Goal: Transaction & Acquisition: Purchase product/service

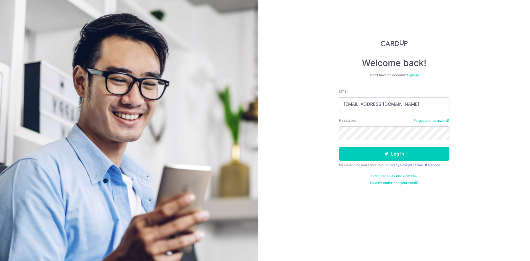
type input "cheecuihui@gmail.com"
click at [437, 157] on button "Log in" at bounding box center [394, 154] width 110 height 14
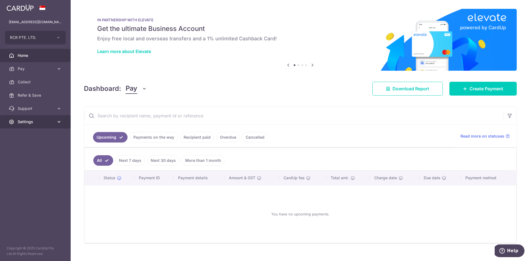
click at [47, 119] on span "Settings" at bounding box center [36, 122] width 36 height 6
click at [44, 137] on body "cheecuihui@gmail.com RCR PTE. LTD. Add new company RCR PTE. LTD. Home Pay Payme…" at bounding box center [265, 130] width 530 height 261
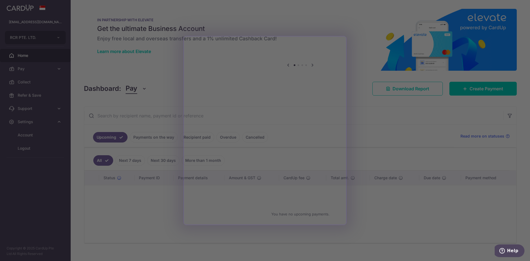
click at [366, 73] on div at bounding box center [267, 131] width 535 height 263
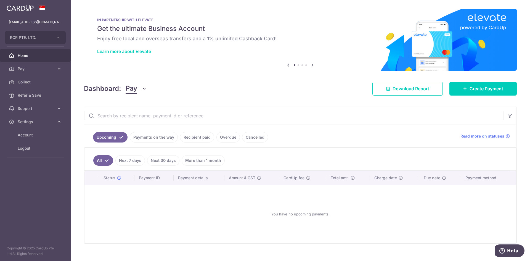
click at [46, 30] on ul "cheecuihui@gmail.com RCR PTE. LTD. RCR PTE. LTD. Add new company RCR PTE. LTD. …" at bounding box center [35, 88] width 71 height 146
click at [47, 37] on span "RCR PTE. LTD." at bounding box center [30, 38] width 41 height 6
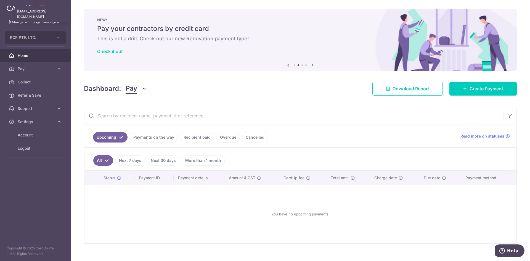
click at [56, 23] on p "cheecuihui@gmail.com" at bounding box center [35, 22] width 53 height 6
click at [31, 71] on span "Pay" at bounding box center [36, 69] width 36 height 6
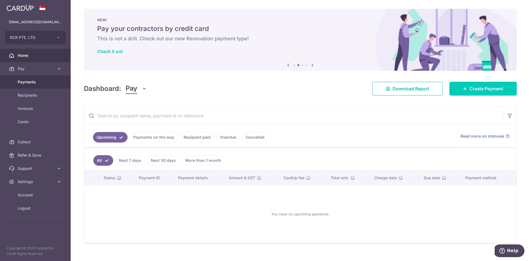
click at [34, 80] on span "Payments" at bounding box center [36, 82] width 36 height 6
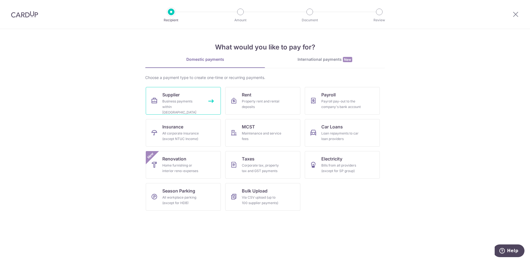
click at [195, 101] on div "Business payments within Singapore" at bounding box center [182, 106] width 40 height 17
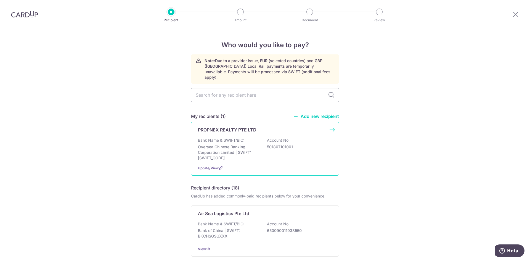
click at [282, 150] on div "Bank Name & SWIFT/BIC: Oversea Chinese Banking Corporation Limited | SWIFT: [SW…" at bounding box center [265, 148] width 134 height 23
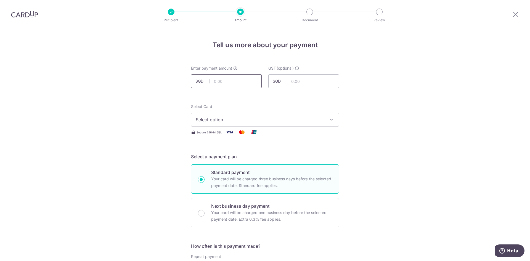
click at [236, 78] on input "text" at bounding box center [226, 81] width 71 height 14
type input "545.00"
click at [297, 118] on span "Select option" at bounding box center [260, 119] width 129 height 7
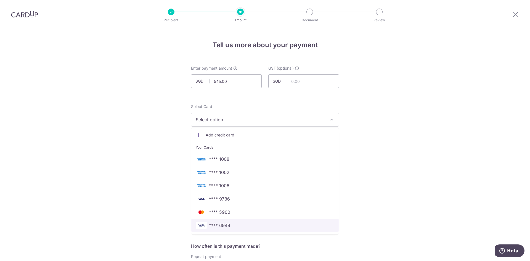
click at [266, 228] on link "**** 6949" at bounding box center [264, 224] width 147 height 13
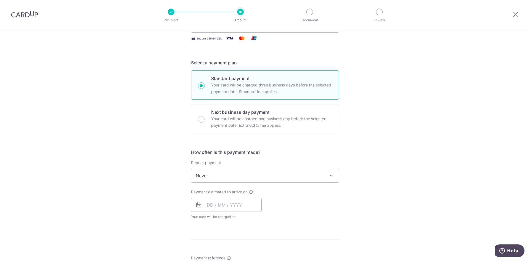
scroll to position [110, 0]
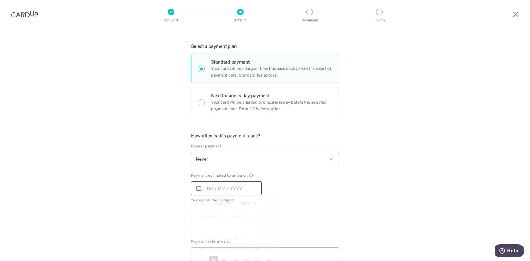
click at [224, 185] on input "text" at bounding box center [226, 188] width 71 height 14
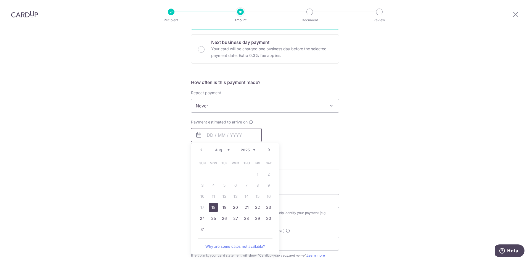
scroll to position [165, 0]
click at [258, 214] on link "29" at bounding box center [257, 216] width 9 height 9
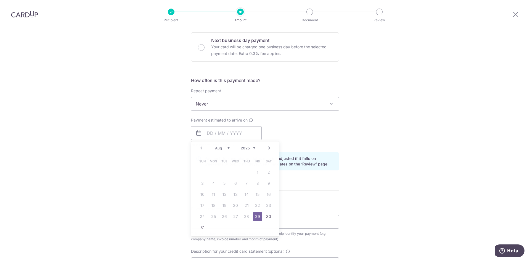
type input "29/08/2025"
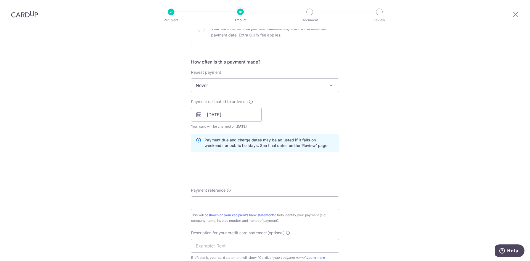
scroll to position [193, 0]
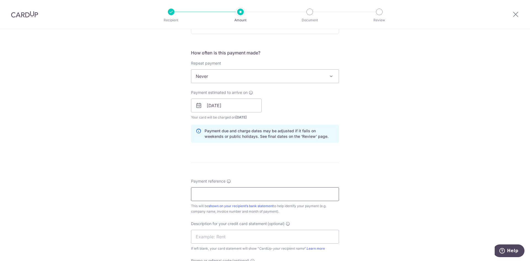
click at [268, 194] on input "Payment reference" at bounding box center [265, 194] width 148 height 14
type input "PX250707586"
drag, startPoint x: 237, startPoint y: 193, endPoint x: 137, endPoint y: 192, distance: 100.1
click at [137, 192] on div "Tell us more about your payment Enter payment amount SGD 545.00 545.00 GST (opt…" at bounding box center [265, 115] width 530 height 559
drag, startPoint x: 238, startPoint y: 193, endPoint x: 135, endPoint y: 189, distance: 103.3
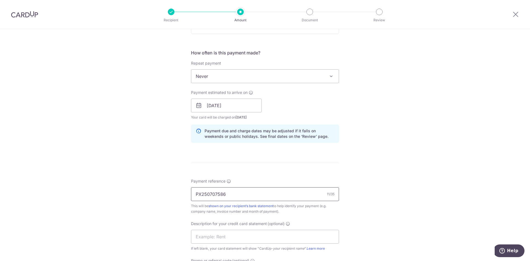
click at [135, 189] on div "Tell us more about your payment Enter payment amount SGD 545.00 545.00 GST (opt…" at bounding box center [265, 115] width 530 height 559
paste input "PX250707586"
type input "PX250707586"
click at [155, 187] on div "Tell us more about your payment Enter payment amount SGD 545.00 545.00 GST (opt…" at bounding box center [265, 115] width 530 height 559
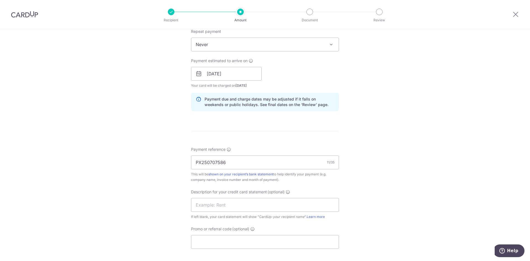
scroll to position [303, 0]
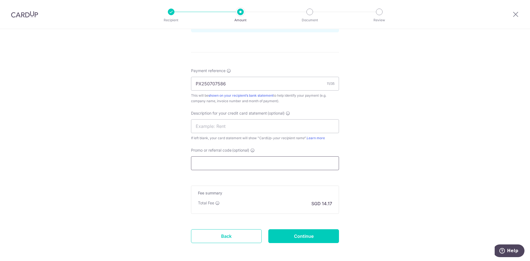
click at [236, 163] on input "Promo or referral code (optional)" at bounding box center [265, 163] width 148 height 14
paste input "BOFF185"
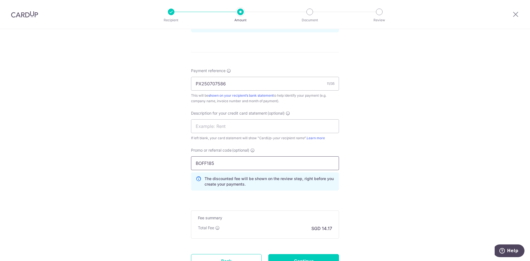
type input "BOFF185"
click at [420, 192] on div "Tell us more about your payment Enter payment amount SGD 545.00 545.00 GST (opt…" at bounding box center [265, 17] width 530 height 583
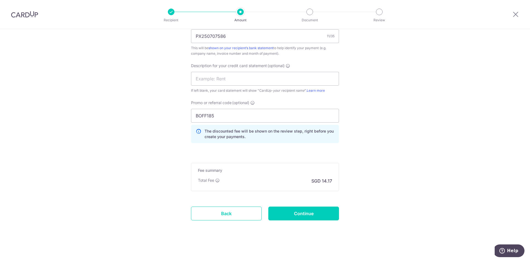
scroll to position [352, 0]
click at [322, 215] on input "Continue" at bounding box center [303, 212] width 71 height 14
type input "Create Schedule"
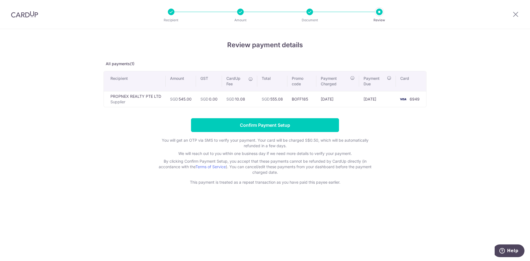
click at [288, 117] on div "Review payment details All payments(1) Recipient Amount GST CardUp Fee Total Pr…" at bounding box center [264, 112] width 323 height 145
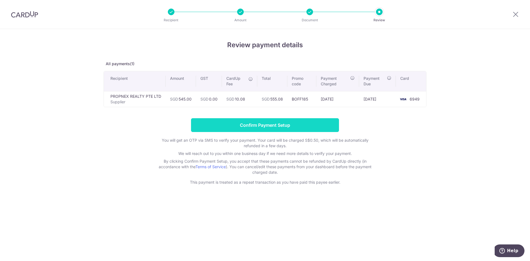
click at [289, 123] on input "Confirm Payment Setup" at bounding box center [265, 125] width 148 height 14
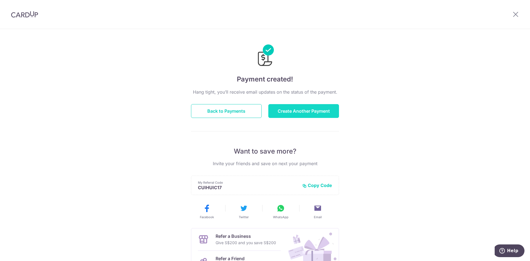
click at [334, 110] on button "Create Another Payment" at bounding box center [303, 111] width 71 height 14
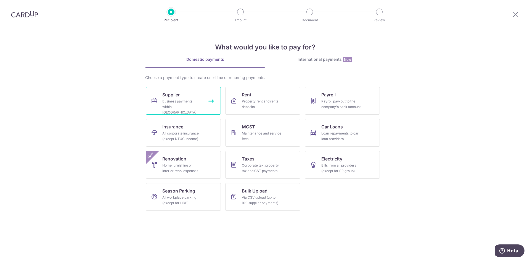
click at [178, 102] on div "Business payments within [GEOGRAPHIC_DATA]" at bounding box center [182, 106] width 40 height 17
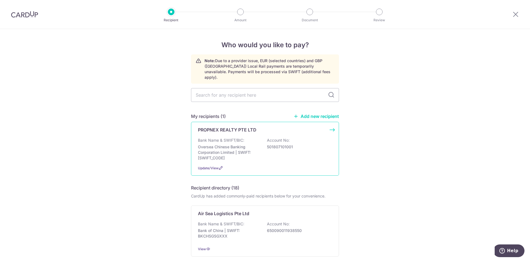
click at [280, 146] on div "Bank Name & SWIFT/BIC: Oversea Chinese Banking Corporation Limited | SWIFT: OCB…" at bounding box center [265, 148] width 134 height 23
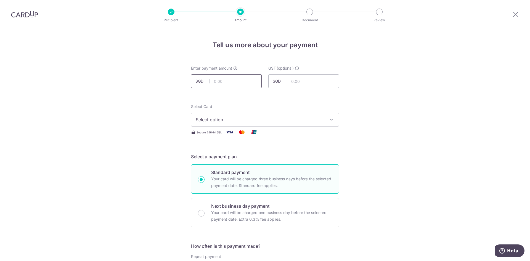
click at [249, 82] on input "text" at bounding box center [226, 81] width 71 height 14
type input "981.00"
click at [259, 121] on span "Select option" at bounding box center [260, 119] width 129 height 7
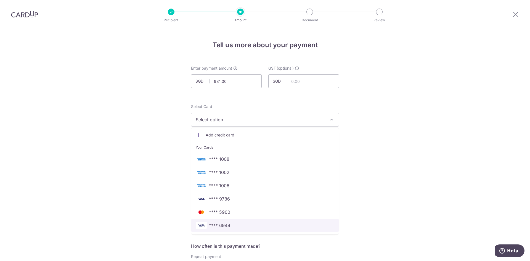
click at [245, 225] on span "**** 6949" at bounding box center [265, 225] width 138 height 7
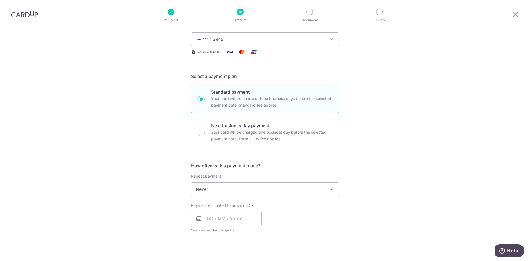
scroll to position [110, 0]
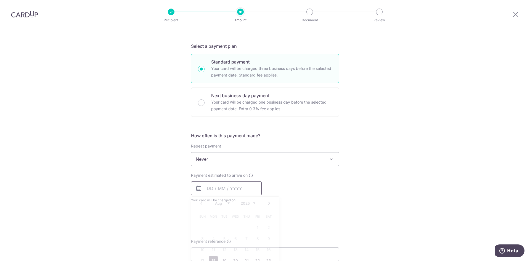
click at [236, 185] on input "text" at bounding box center [226, 188] width 71 height 14
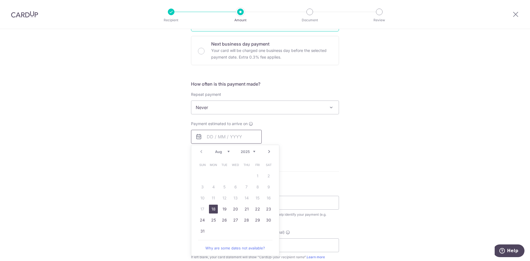
scroll to position [165, 0]
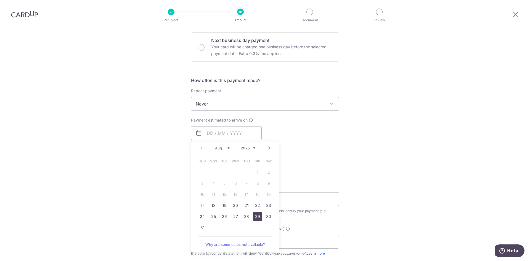
drag, startPoint x: 260, startPoint y: 220, endPoint x: 302, endPoint y: 166, distance: 68.5
click at [259, 220] on link "29" at bounding box center [257, 216] width 9 height 9
type input "29/08/2025"
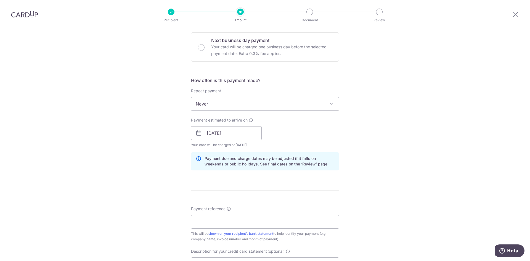
click at [354, 178] on div "Tell us more about your payment Enter payment amount SGD 981.00 981.00 GST (opt…" at bounding box center [265, 142] width 530 height 559
click at [248, 225] on input "Payment reference" at bounding box center [265, 222] width 148 height 14
paste input "PX250707596"
type input "PX250707596"
click at [268, 194] on form "Enter payment amount SGD 981.00 981.00 GST (optional) SGD Select Card **** 6949…" at bounding box center [265, 148] width 148 height 496
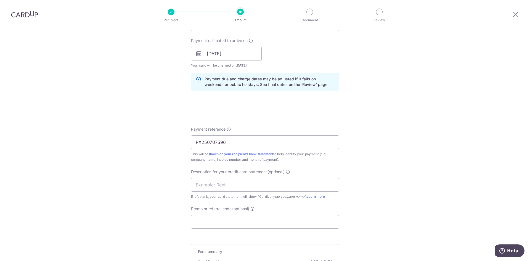
scroll to position [248, 0]
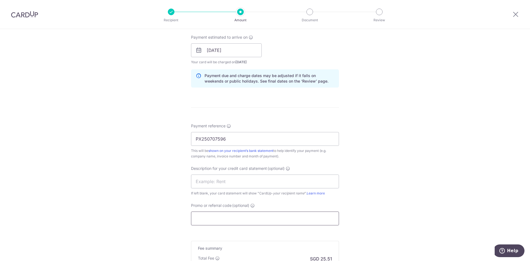
click at [241, 220] on input "Promo or referral code (optional)" at bounding box center [265, 218] width 148 height 14
paste input "BOFF185"
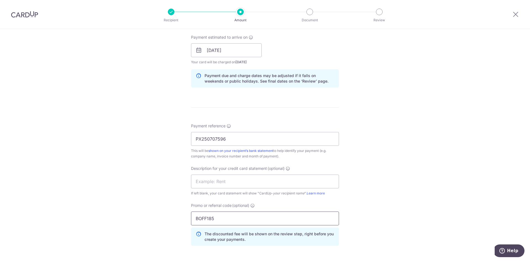
type input "BOFF185"
click at [376, 166] on div "Tell us more about your payment Enter payment amount SGD 981.00 981.00 GST (opt…" at bounding box center [265, 72] width 530 height 583
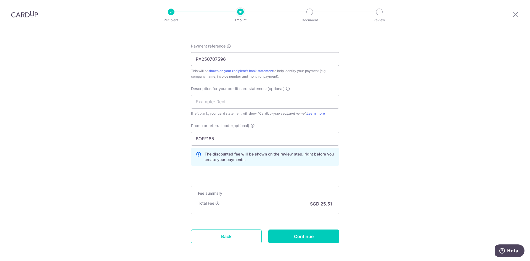
scroll to position [352, 0]
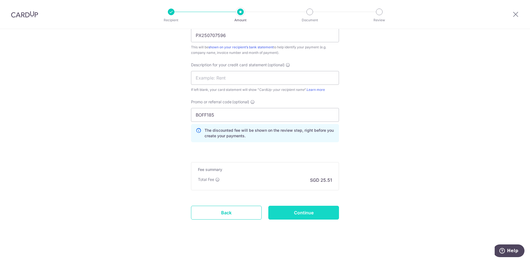
click at [325, 212] on input "Continue" at bounding box center [303, 212] width 71 height 14
type input "Create Schedule"
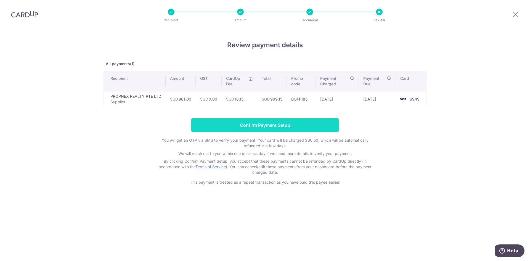
click at [304, 127] on input "Confirm Payment Setup" at bounding box center [265, 125] width 148 height 14
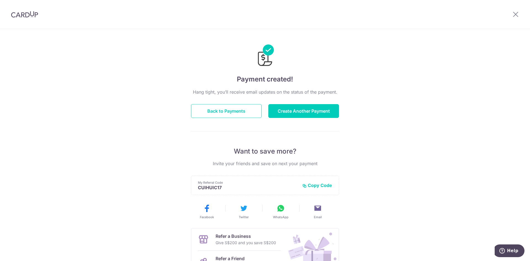
click at [297, 103] on div "Hang tight, you’ll receive email updates on the status of the payment. Back to …" at bounding box center [265, 193] width 148 height 209
click at [297, 110] on button "Create Another Payment" at bounding box center [303, 111] width 71 height 14
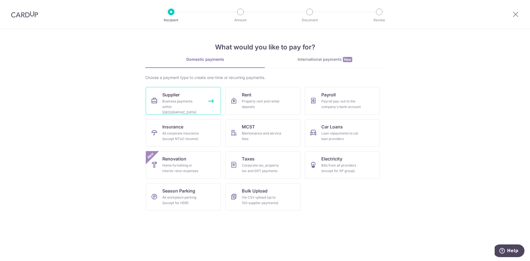
click at [184, 103] on div "Business payments within Singapore" at bounding box center [182, 106] width 40 height 17
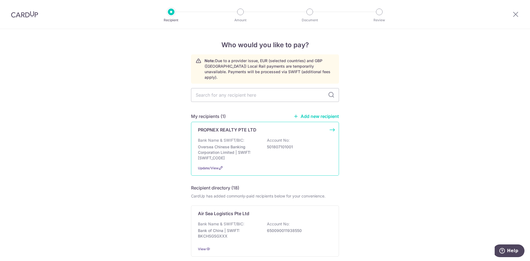
click at [268, 137] on p "Account No:" at bounding box center [278, 140] width 23 height 6
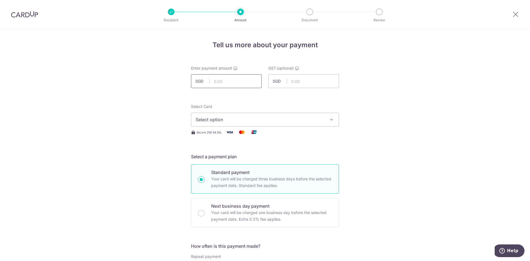
click at [231, 82] on input "text" at bounding box center [226, 81] width 71 height 14
type input "1,009.75"
click at [244, 118] on span "Select option" at bounding box center [260, 119] width 129 height 7
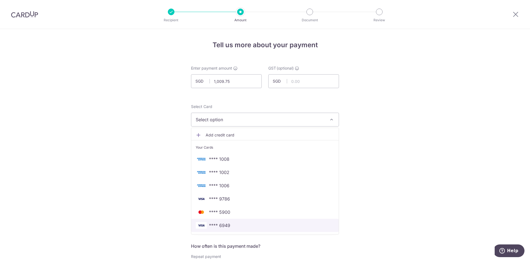
click at [241, 221] on link "**** 6949" at bounding box center [264, 224] width 147 height 13
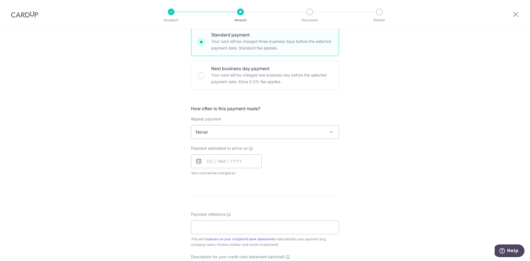
scroll to position [138, 0]
click at [237, 161] on input "text" at bounding box center [226, 161] width 71 height 14
click at [255, 247] on link "29" at bounding box center [257, 243] width 9 height 9
type input "[DATE]"
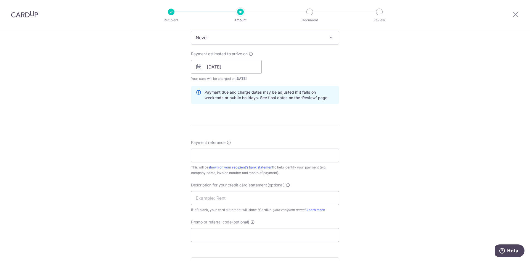
scroll to position [248, 0]
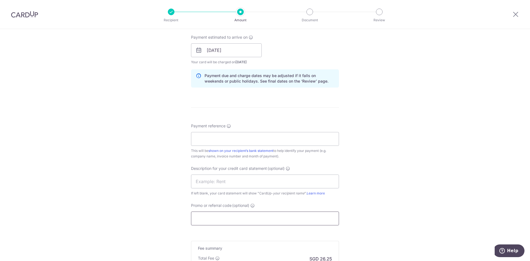
paste input "BOFF185"
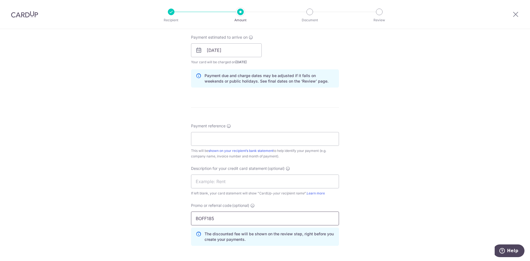
type input "BOFF185"
click at [376, 168] on div "Tell us more about your payment Enter payment amount SGD 1,009.75 1009.75 GST (…" at bounding box center [265, 72] width 530 height 583
click at [240, 142] on input "Payment reference" at bounding box center [265, 139] width 148 height 14
paste input "IX250800965"
type input "IX250800965"
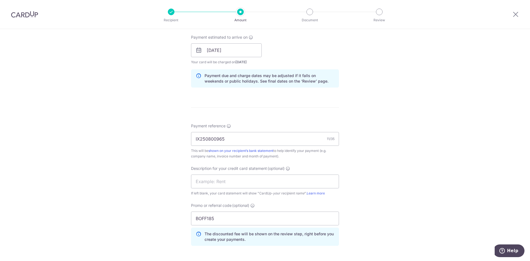
click at [397, 141] on div "Tell us more about your payment Enter payment amount SGD 1,009.75 1009.75 GST (…" at bounding box center [265, 72] width 530 height 583
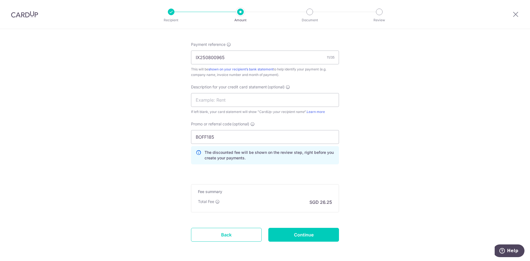
scroll to position [331, 0]
click at [317, 232] on input "Continue" at bounding box center [303, 233] width 71 height 14
type input "Create Schedule"
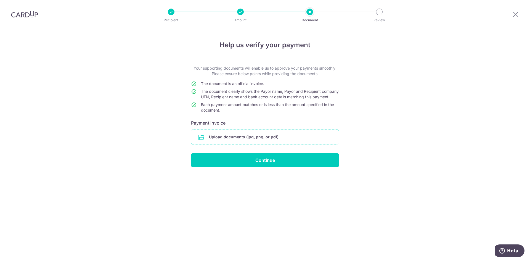
click at [258, 141] on input "file" at bounding box center [264, 137] width 147 height 14
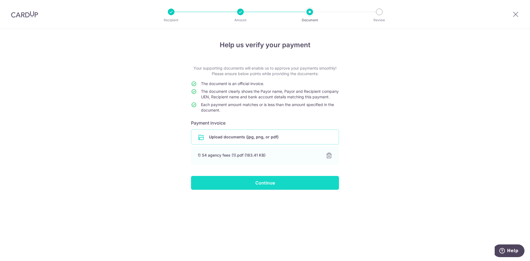
click at [268, 189] on input "Continue" at bounding box center [265, 183] width 148 height 14
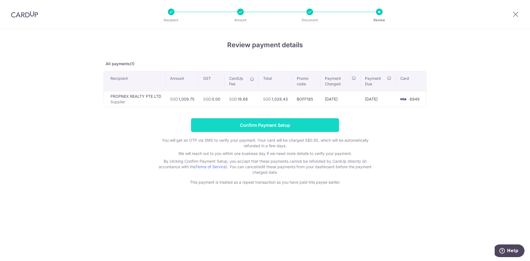
click at [295, 122] on input "Confirm Payment Setup" at bounding box center [265, 125] width 148 height 14
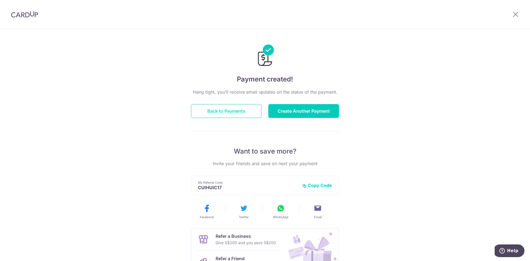
click at [236, 111] on button "Back to Payments" at bounding box center [226, 111] width 71 height 14
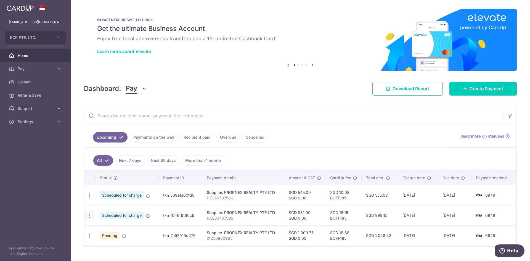
click at [93, 218] on div "Update payment Cancel payment" at bounding box center [89, 215] width 10 height 10
click at [90, 198] on icon "button" at bounding box center [90, 195] width 6 height 6
click at [97, 230] on link "Update payment" at bounding box center [113, 230] width 57 height 13
radio input "true"
type input "981.00"
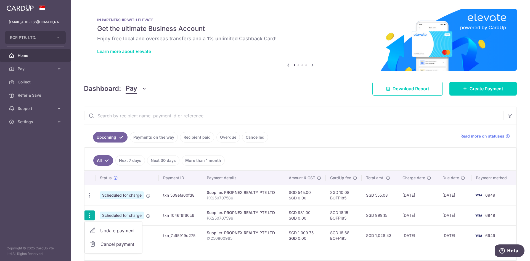
type input "0.00"
type input "[DATE]"
type input "PX250707596"
type input "BOFF185"
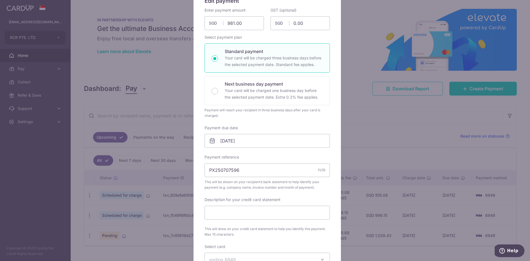
scroll to position [55, 0]
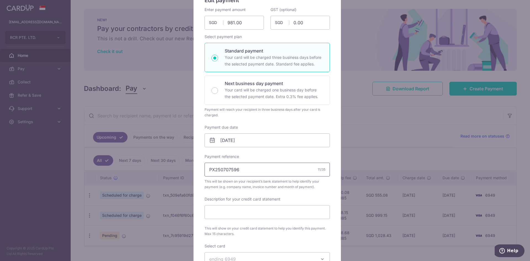
drag, startPoint x: 241, startPoint y: 165, endPoint x: 129, endPoint y: 172, distance: 112.5
click at [129, 172] on div "Edit payment By clicking apply, you will make changes to all payments to PROPNE…" at bounding box center [265, 130] width 530 height 261
paste input "IX250707732"
type input "IX250707732"
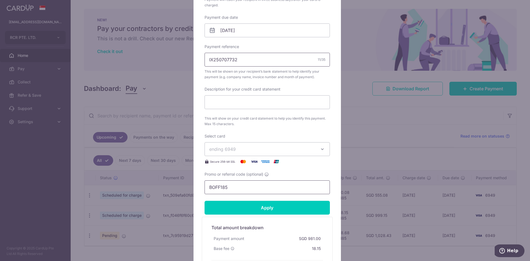
scroll to position [165, 0]
click at [286, 209] on input "Apply" at bounding box center [266, 207] width 125 height 14
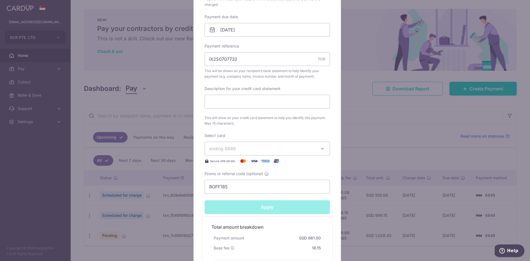
type input "Successfully Applied"
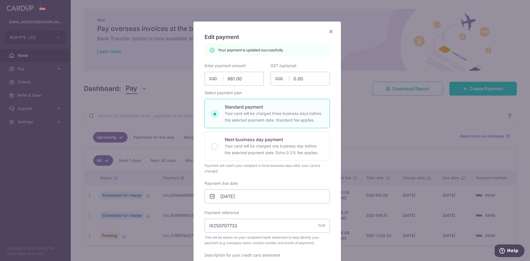
scroll to position [0, 0]
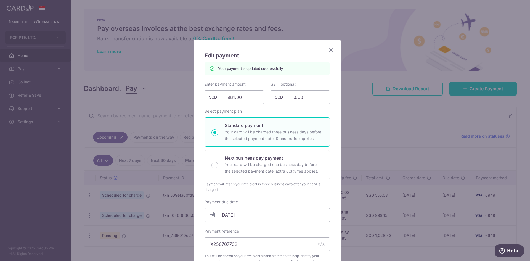
click at [328, 49] on icon "Close" at bounding box center [330, 49] width 7 height 7
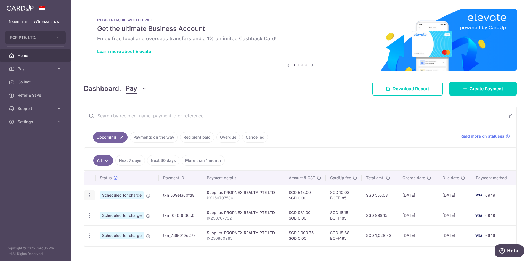
click at [90, 193] on icon "button" at bounding box center [90, 195] width 6 height 6
click at [100, 208] on link "Update payment" at bounding box center [113, 210] width 57 height 13
radio input "true"
type input "545.00"
type input "0.00"
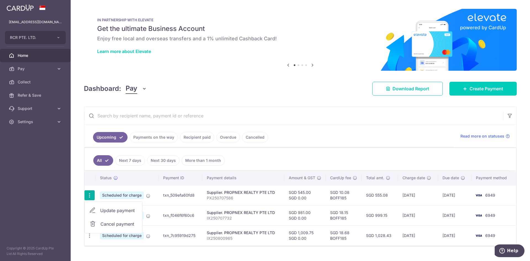
type input "[DATE]"
type input "PX250707586"
type input "BOFF185"
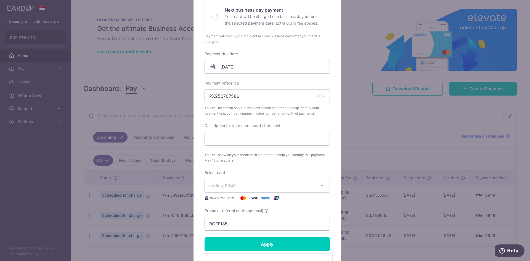
scroll to position [165, 0]
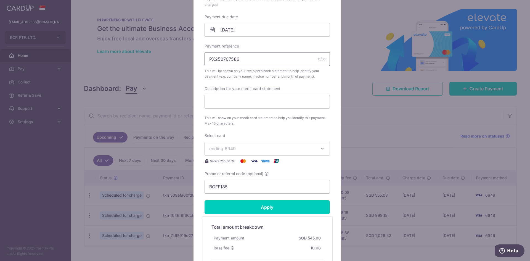
drag, startPoint x: 198, startPoint y: 60, endPoint x: 27, endPoint y: 65, distance: 171.4
click at [27, 65] on div "Edit payment By clicking apply, you will make changes to all payments to PROPNE…" at bounding box center [265, 130] width 530 height 261
paste input "IX250707721"
type input "IX250707721"
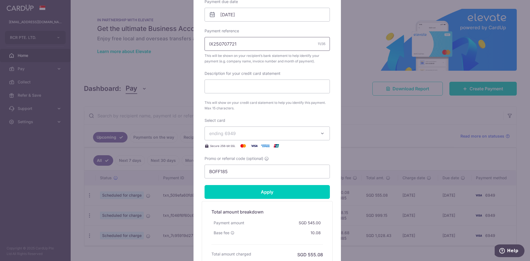
scroll to position [193, 0]
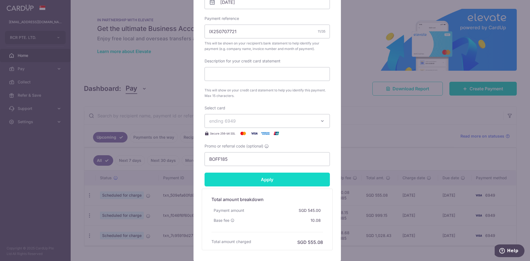
click at [255, 182] on input "Apply" at bounding box center [266, 179] width 125 height 14
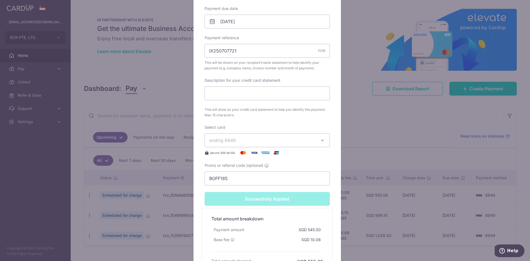
type input "Successfully Applied"
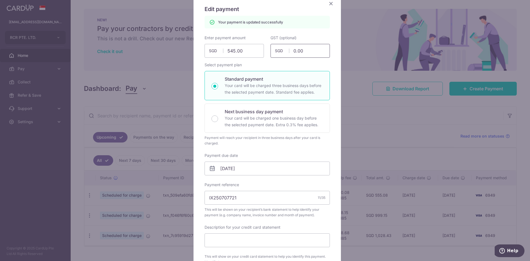
scroll to position [0, 0]
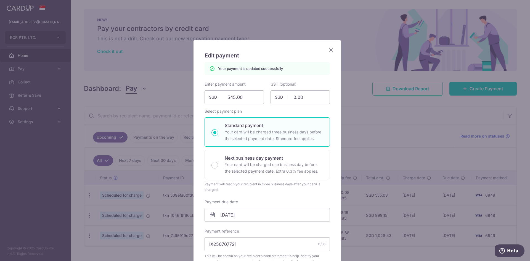
click at [327, 47] on icon "Close" at bounding box center [330, 49] width 7 height 7
